Goal: Transaction & Acquisition: Obtain resource

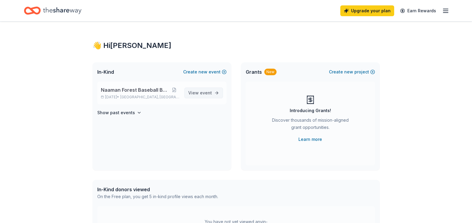
click at [199, 94] on span "View event" at bounding box center [200, 92] width 24 height 7
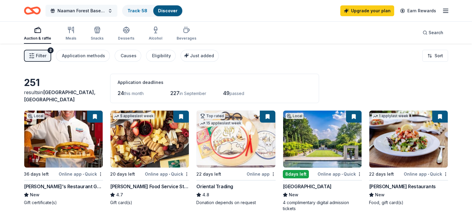
click at [91, 16] on button "Naaman Forest Baseball Banquet" at bounding box center [81, 11] width 72 height 12
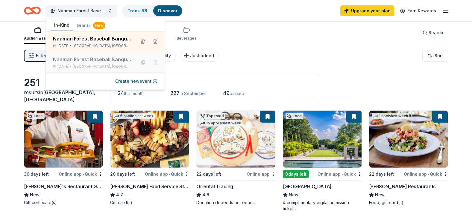
click at [104, 63] on div "Naaman Forest Baseball Banquet [DATE] • [GEOGRAPHIC_DATA], [GEOGRAPHIC_DATA]" at bounding box center [92, 62] width 78 height 13
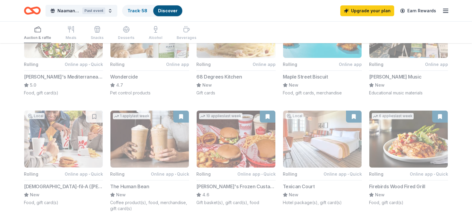
scroll to position [329, 0]
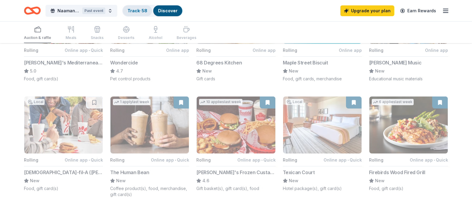
click at [131, 10] on link "Track · 58" at bounding box center [138, 10] width 20 height 5
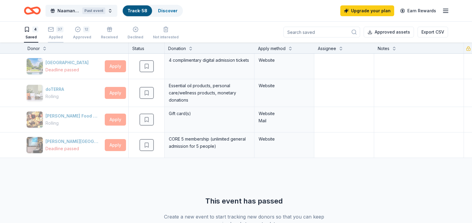
click at [59, 34] on div "37 Applied" at bounding box center [56, 32] width 16 height 13
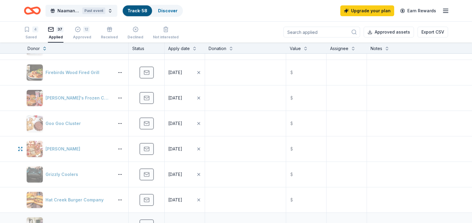
scroll to position [210, 0]
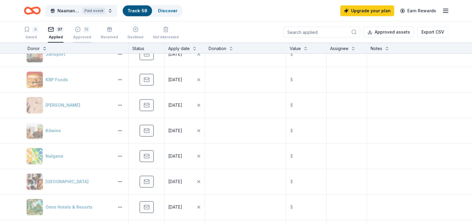
click at [78, 36] on div "Approved" at bounding box center [82, 37] width 18 height 5
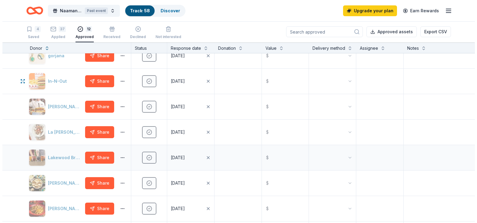
scroll to position [150, 0]
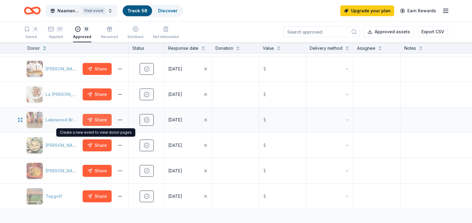
click at [94, 126] on button "Share" at bounding box center [97, 120] width 29 height 12
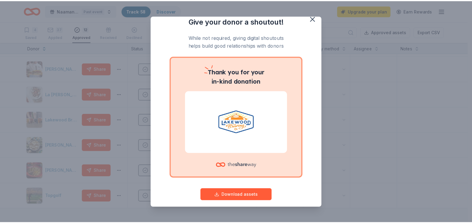
scroll to position [0, 0]
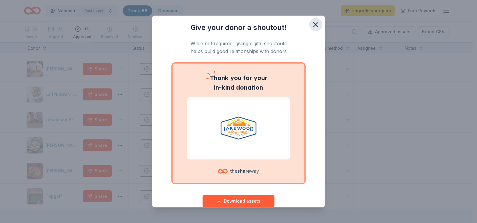
click at [311, 26] on icon "button" at bounding box center [315, 24] width 8 height 8
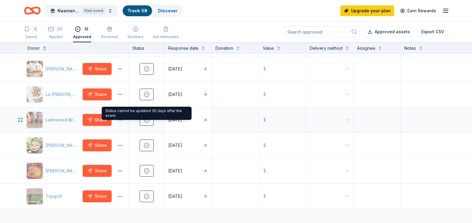
click at [192, 128] on button "[DATE]" at bounding box center [188, 119] width 47 height 25
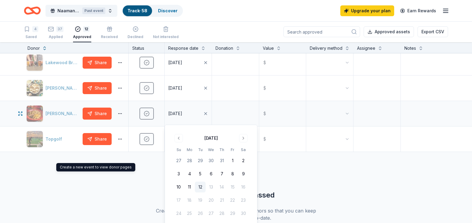
scroll to position [210, 0]
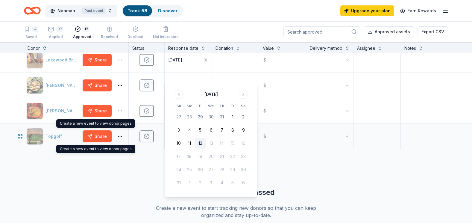
click at [62, 149] on div "Topgolf Share" at bounding box center [76, 136] width 104 height 25
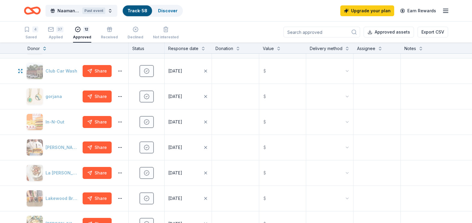
scroll to position [0, 0]
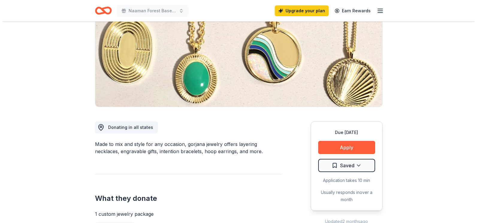
scroll to position [90, 0]
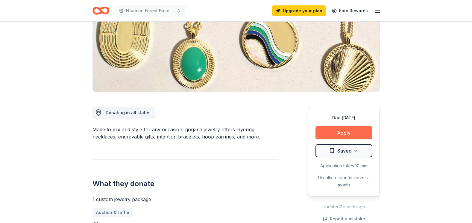
click at [357, 135] on button "Apply" at bounding box center [344, 132] width 57 height 13
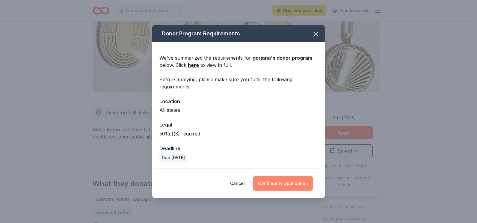
click at [282, 181] on button "Continue to application" at bounding box center [283, 183] width 60 height 14
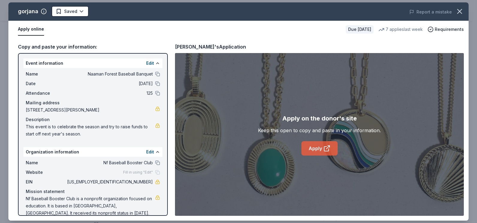
click at [320, 149] on link "Apply" at bounding box center [319, 148] width 36 height 14
